Goal: Task Accomplishment & Management: Manage account settings

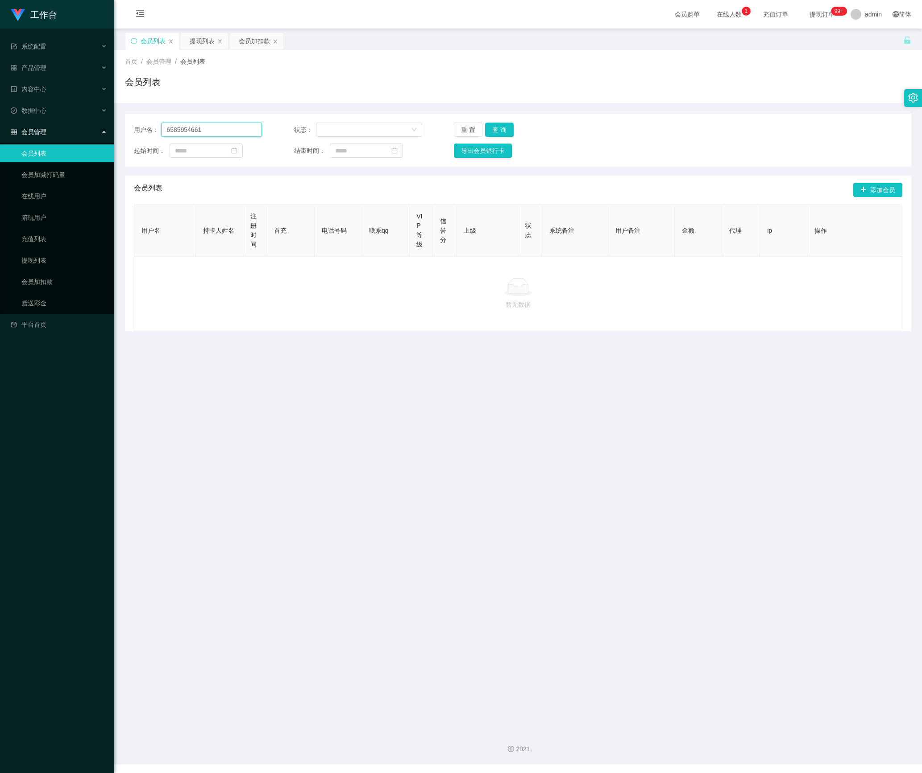
drag, startPoint x: 0, startPoint y: 0, endPoint x: 88, endPoint y: 128, distance: 155.9
click at [88, 128] on section "工作台 系统配置 产品管理 内容中心 数据中心 会员管理 会员列表 会员加减打码量 在线用户 陪玩用户 充值列表 提现列表 会员加扣款 赠送彩金 平台首页 保…" at bounding box center [461, 382] width 922 height 765
paste input "alvinchong323"
type input "alvinchong323"
click at [500, 128] on button "查 询" at bounding box center [499, 130] width 29 height 14
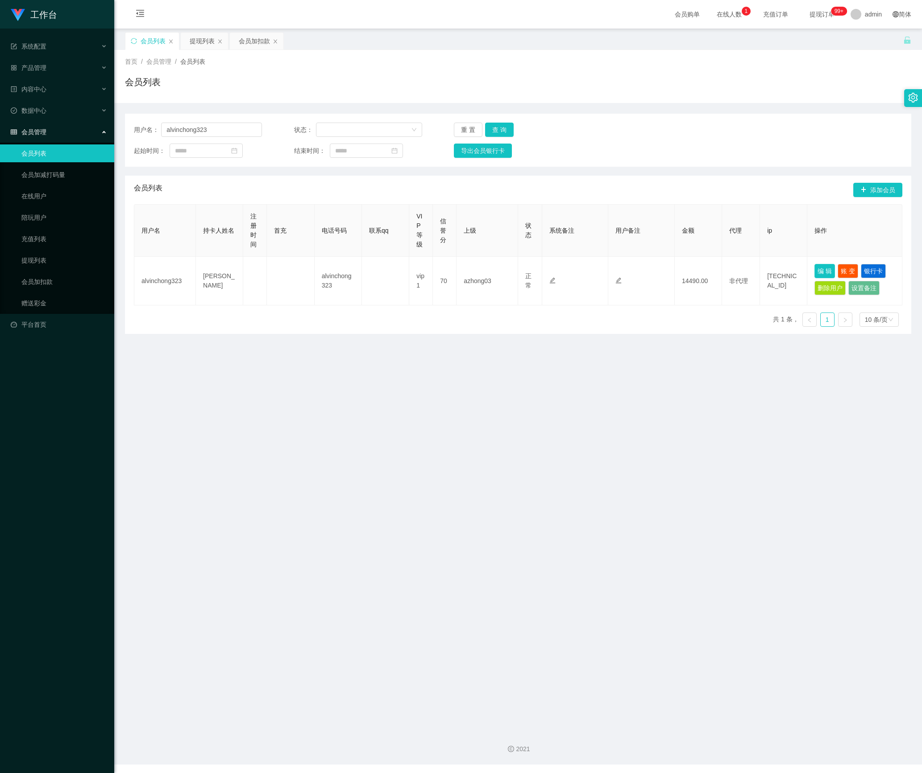
click at [814, 274] on button "编 辑" at bounding box center [824, 271] width 21 height 14
type input "alvinchong323"
type input "[PERSON_NAME]"
type input "70"
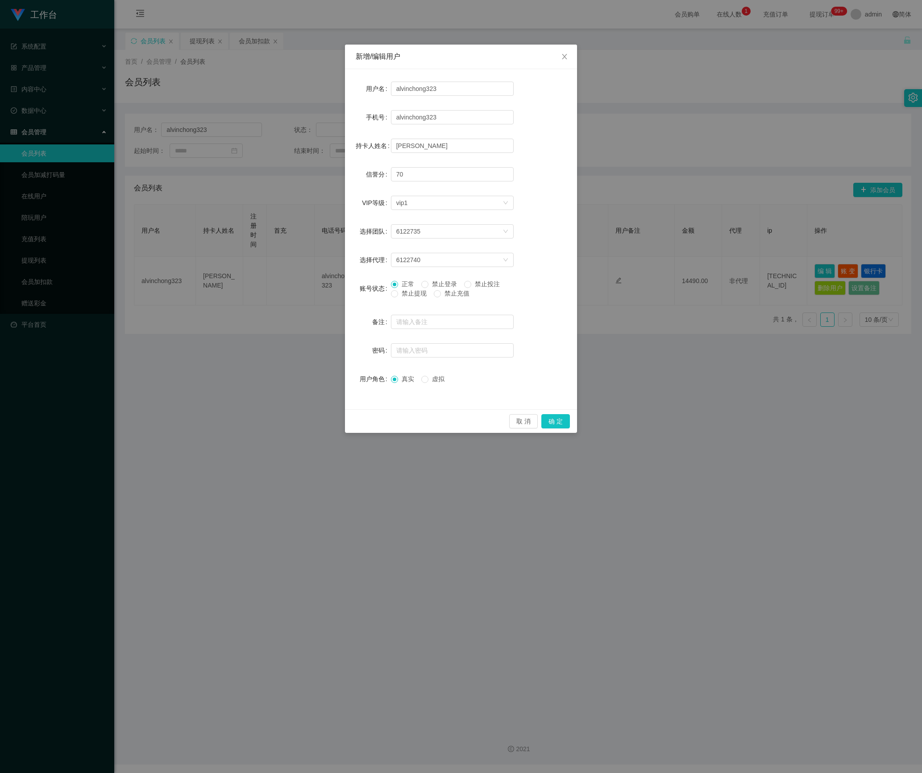
click at [402, 296] on span "禁止提现" at bounding box center [414, 293] width 32 height 7
click at [556, 418] on button "确 定" at bounding box center [555, 421] width 29 height 14
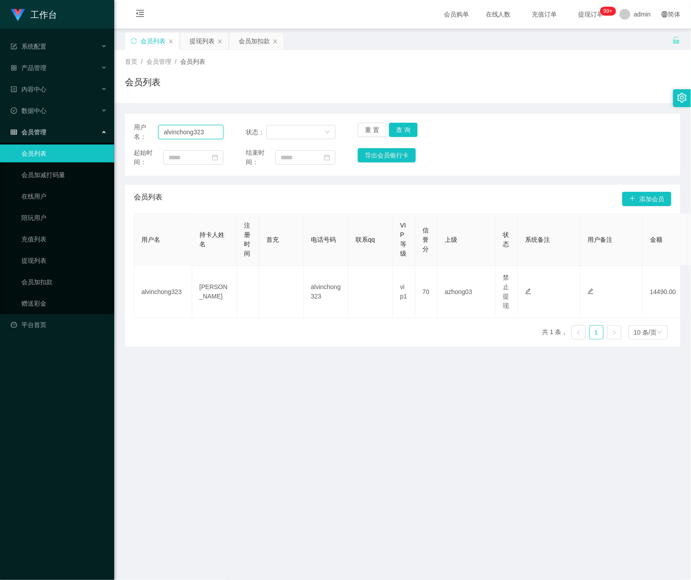
drag, startPoint x: 214, startPoint y: 130, endPoint x: 93, endPoint y: 134, distance: 121.4
click at [93, 134] on section "工作台 系统配置 产品管理 内容中心 数据中心 会员管理 会员列表 会员加减打码量 在线用户 陪玩用户 充值列表 提现列表 会员加扣款 赠送彩金 平台首页 保…" at bounding box center [345, 382] width 691 height 765
paste input "yeow90"
type input "yeow90"
click at [401, 126] on button "查 询" at bounding box center [403, 130] width 29 height 14
